Goal: Information Seeking & Learning: Find specific page/section

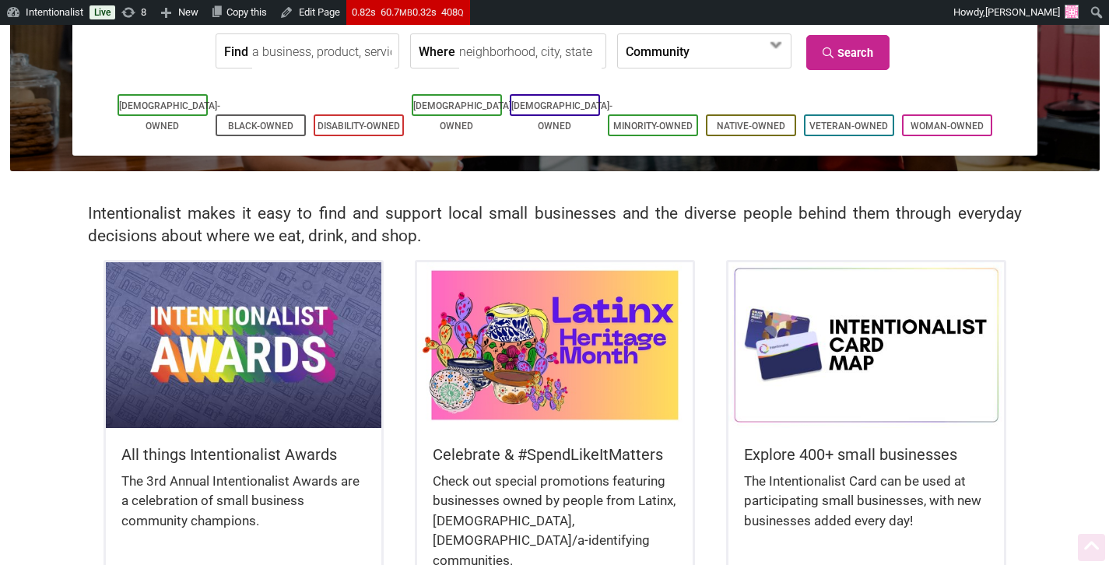
scroll to position [317, 0]
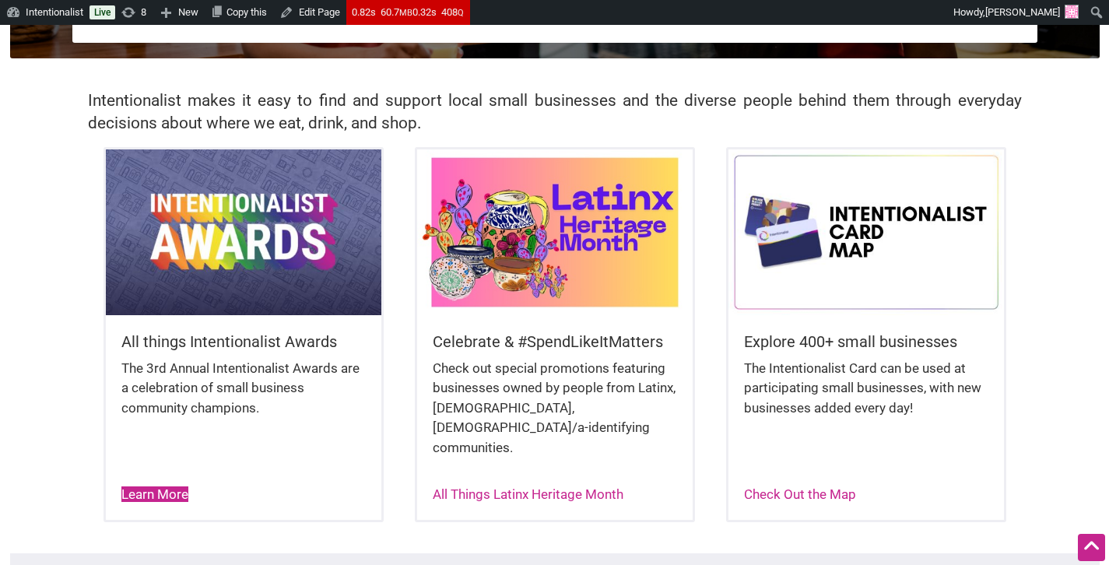
drag, startPoint x: 171, startPoint y: 479, endPoint x: 169, endPoint y: 467, distance: 11.8
click at [171, 487] on link "Learn More" at bounding box center [154, 495] width 67 height 16
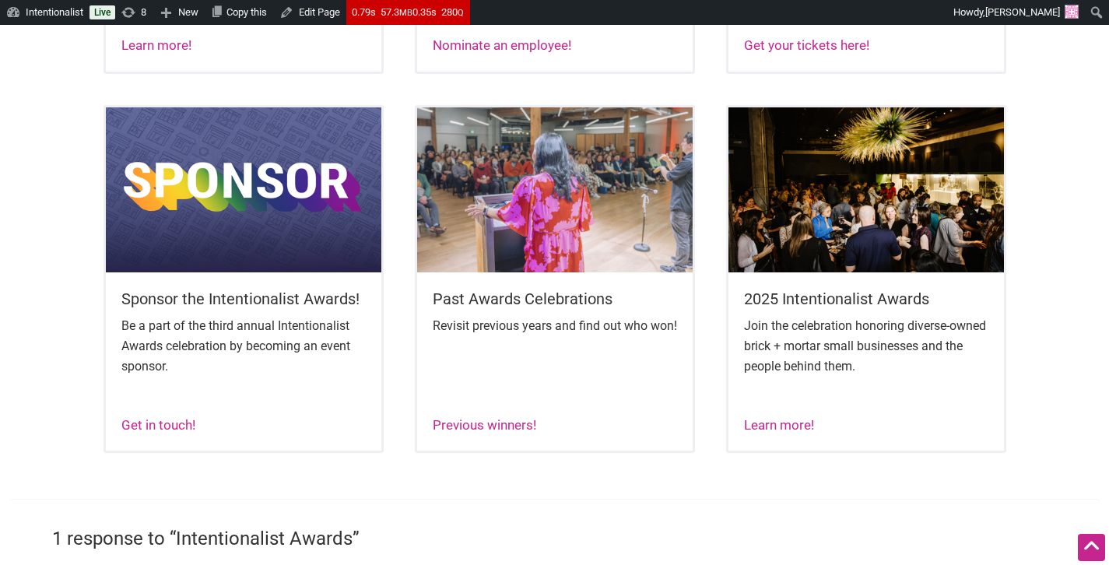
scroll to position [1021, 0]
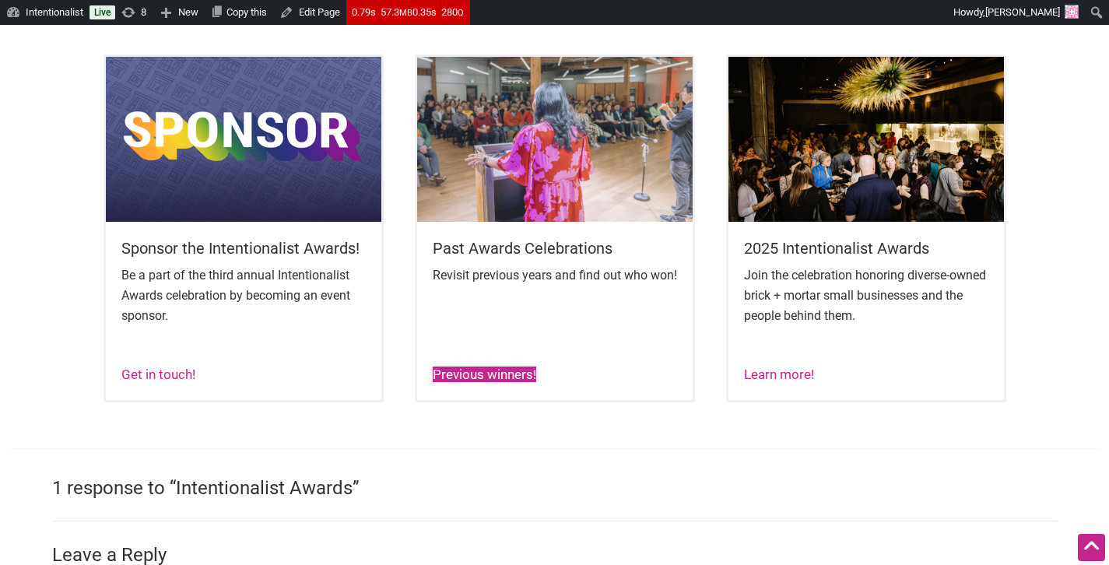
click at [524, 382] on link "Previous winners!" at bounding box center [485, 375] width 104 height 16
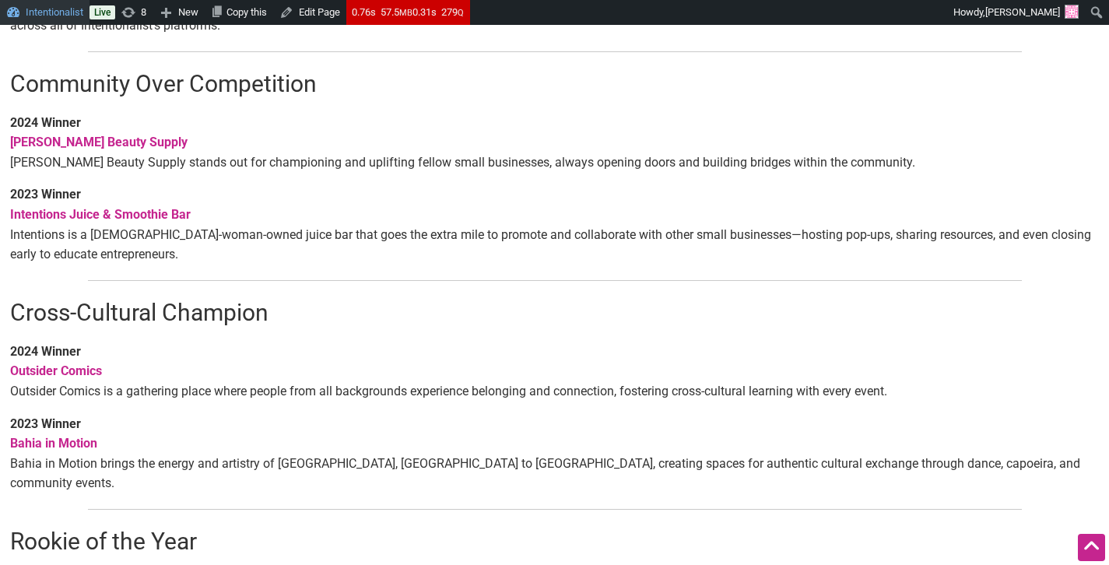
scroll to position [515, 0]
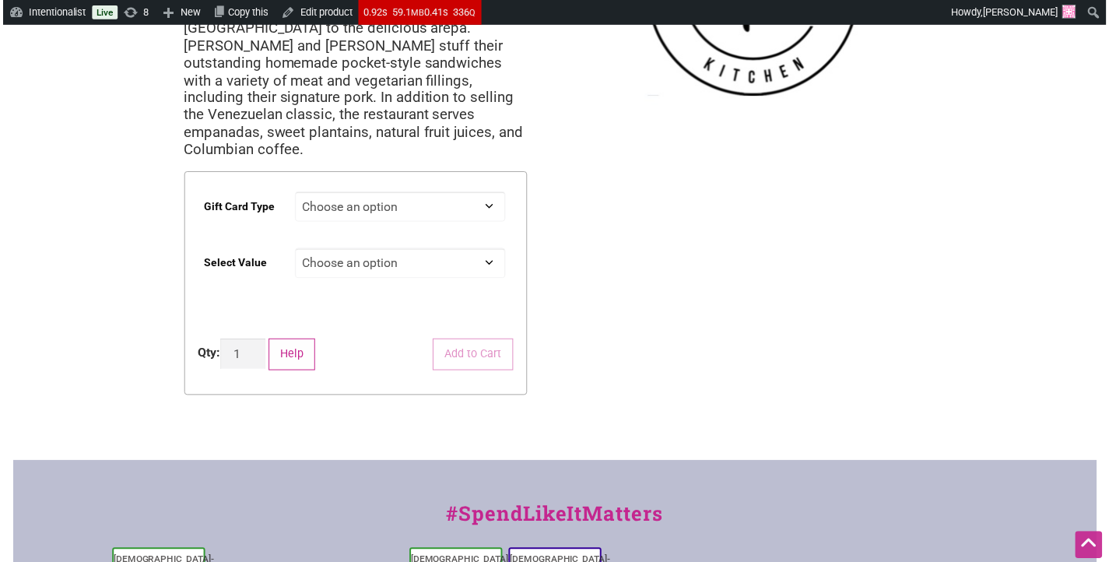
scroll to position [111, 0]
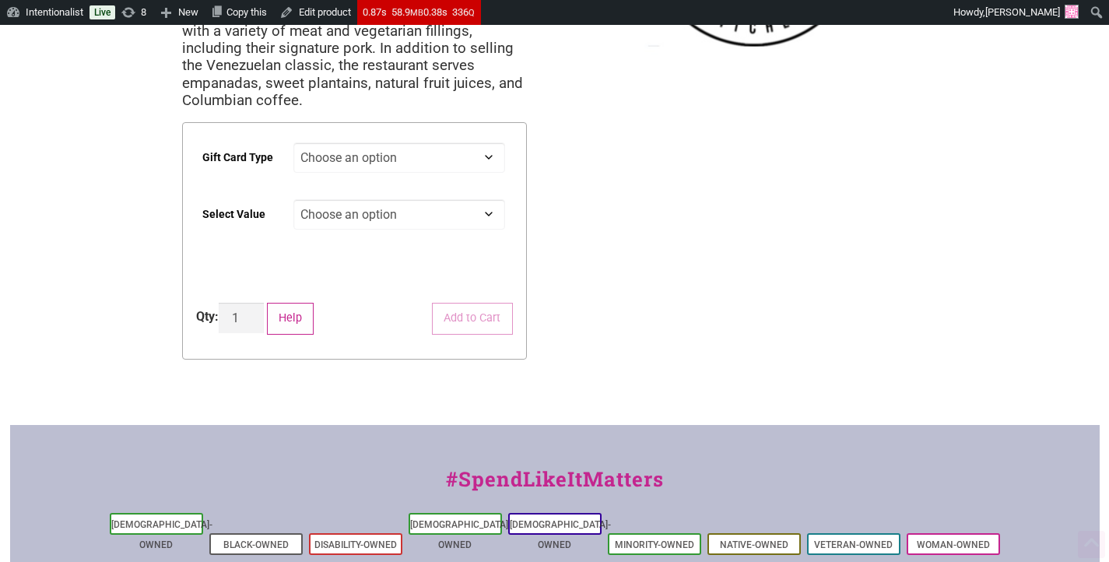
scroll to position [308, 0]
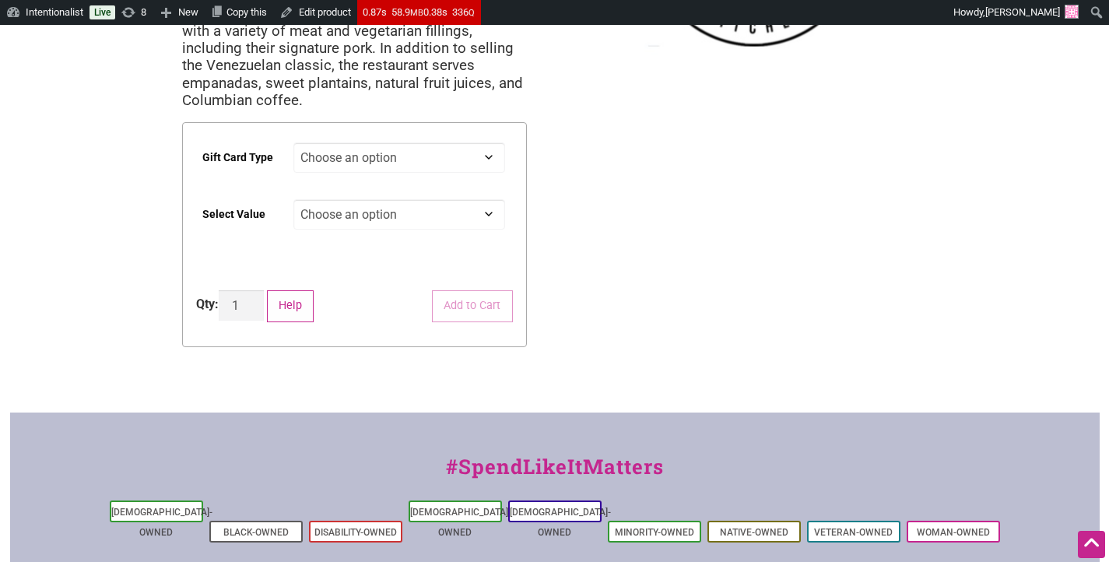
click at [396, 199] on select "Choose an option $25 $50 $100 $200 $500" at bounding box center [400, 214] width 212 height 30
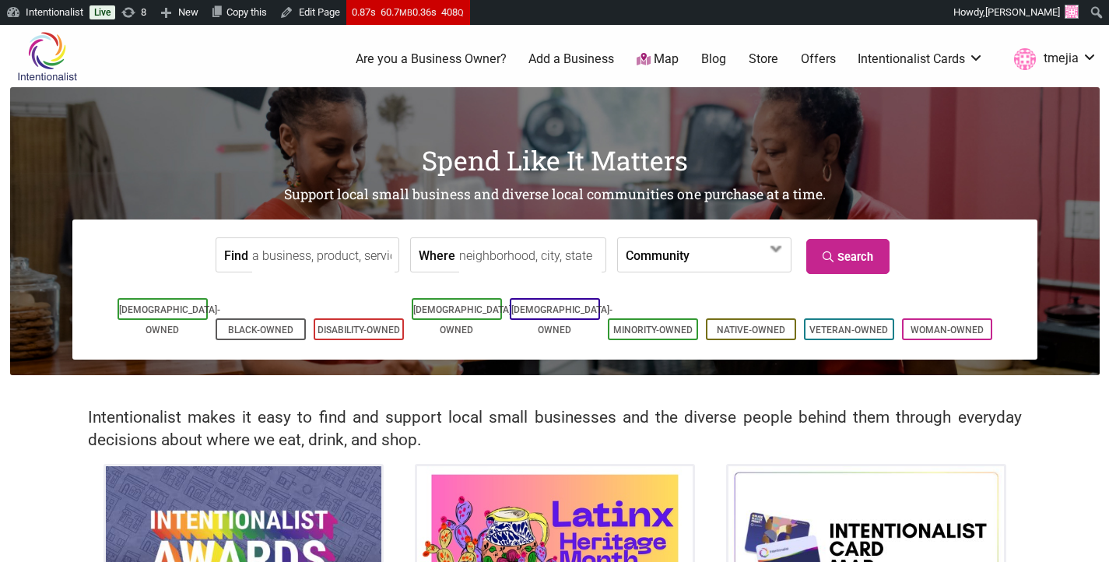
click at [315, 261] on input "Find" at bounding box center [323, 255] width 142 height 35
click at [335, 287] on div "Shark Bite Ceviches" at bounding box center [344, 291] width 169 height 30
type input "Shark Bite Ceviches"
